Goal: Task Accomplishment & Management: Complete application form

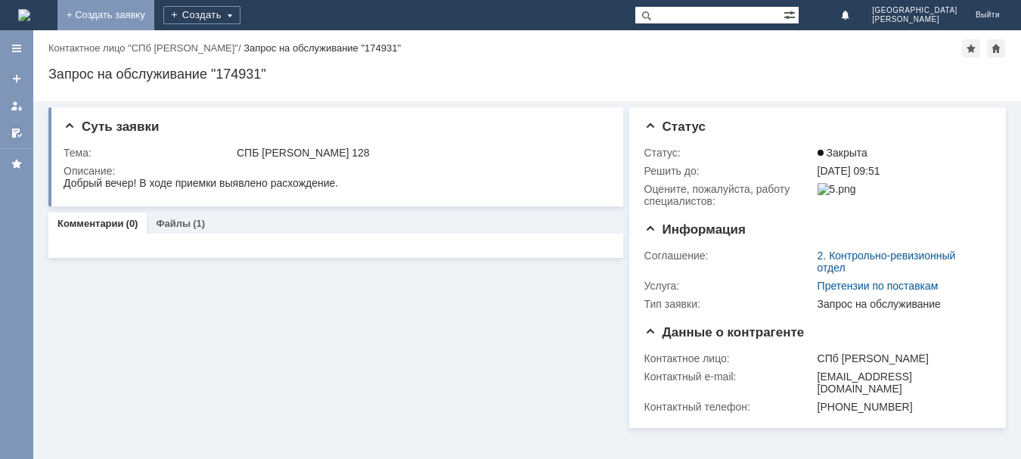
click at [154, 12] on link "+ Создать заявку" at bounding box center [105, 15] width 97 height 30
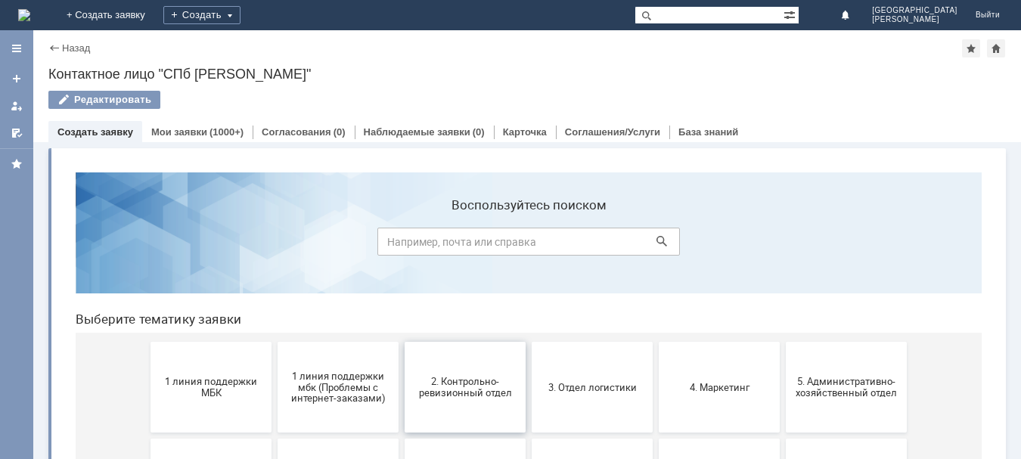
click at [498, 400] on button "2. Контрольно-ревизионный отдел" at bounding box center [465, 387] width 121 height 91
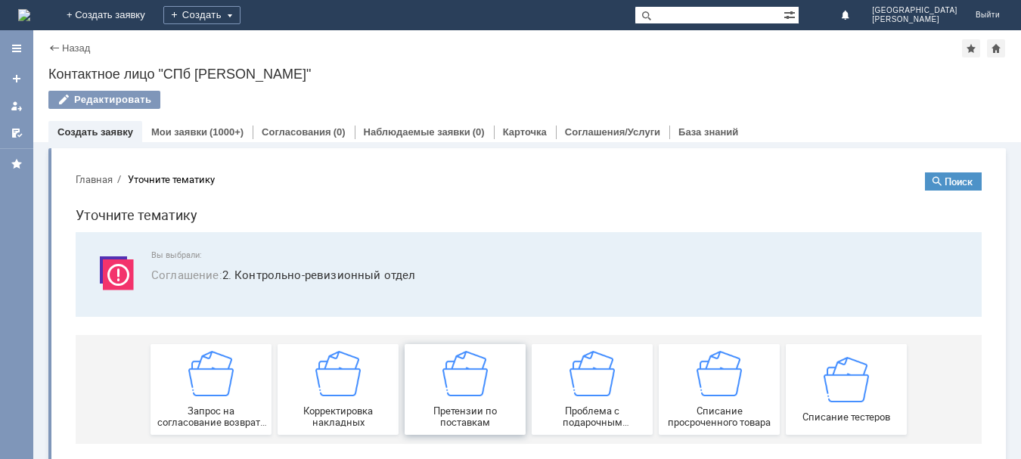
click at [495, 400] on div "Претензии по поставкам" at bounding box center [465, 389] width 112 height 77
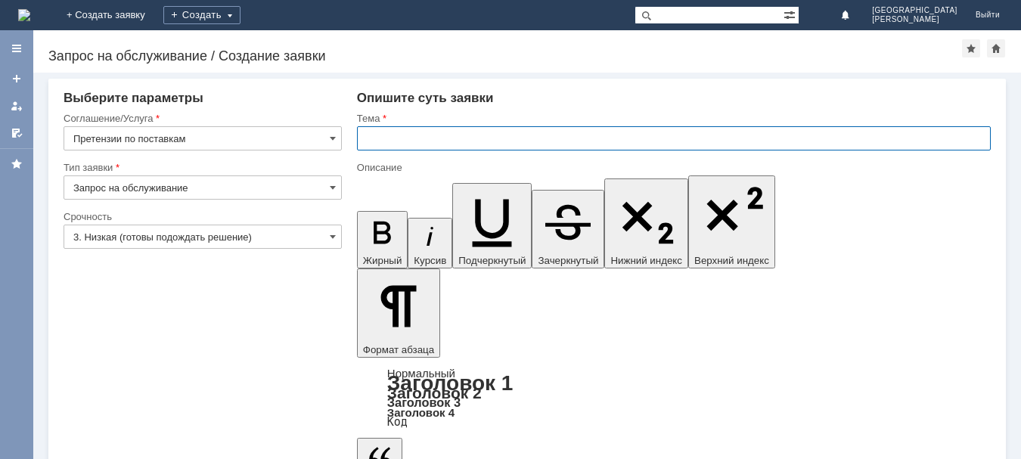
click at [389, 140] on input "text" at bounding box center [674, 138] width 634 height 24
type input "с"
type input "СПБ [PERSON_NAME] 128"
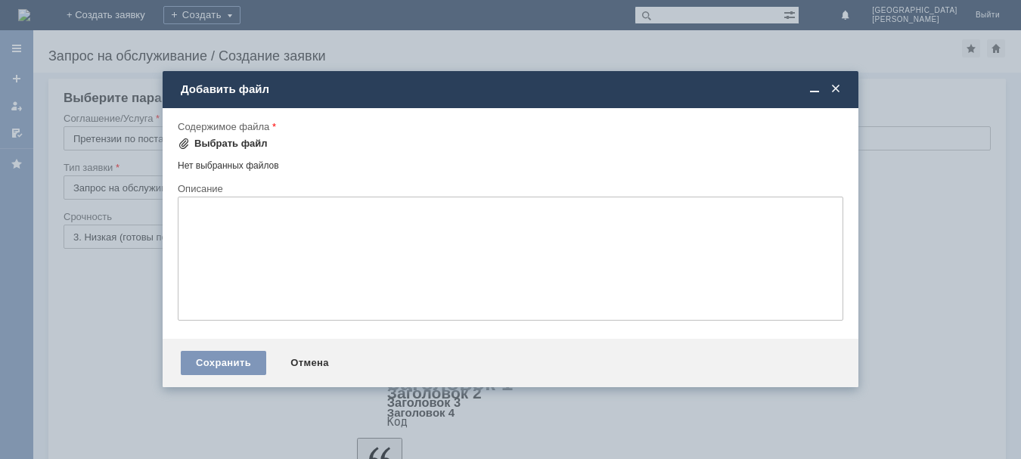
click at [240, 141] on div "Выбрать файл" at bounding box center [230, 144] width 73 height 12
click at [256, 148] on div "Выбрать файл" at bounding box center [230, 144] width 73 height 12
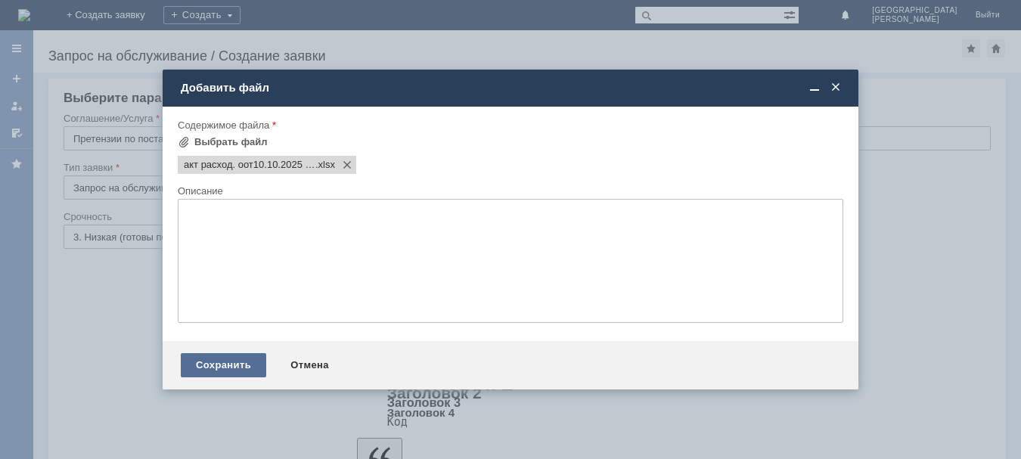
click at [240, 365] on div "Сохранить" at bounding box center [223, 365] width 85 height 24
